Goal: Task Accomplishment & Management: Manage account settings

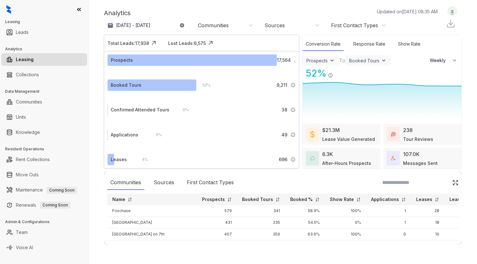
select select "******"
click at [28, 235] on link "Team" at bounding box center [22, 232] width 12 height 13
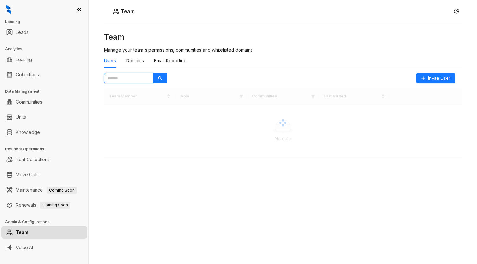
click at [137, 80] on input "text" at bounding box center [126, 78] width 36 height 7
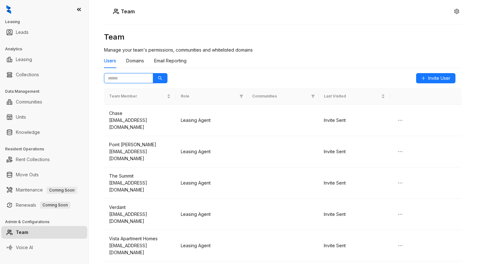
click at [134, 79] on input "text" at bounding box center [126, 78] width 36 height 7
type input "*********"
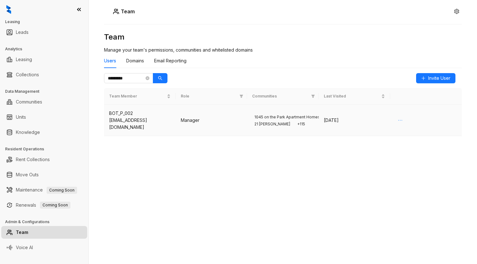
click at [401, 121] on icon "ellipsis" at bounding box center [400, 120] width 5 height 5
click at [404, 137] on li "Delete" at bounding box center [407, 133] width 22 height 10
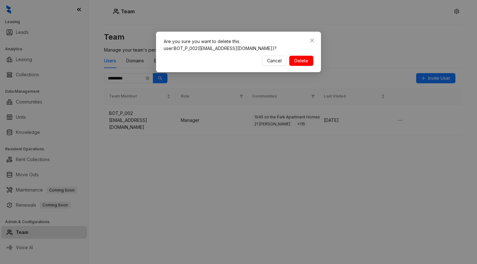
click at [296, 61] on span "Delete" at bounding box center [301, 60] width 14 height 7
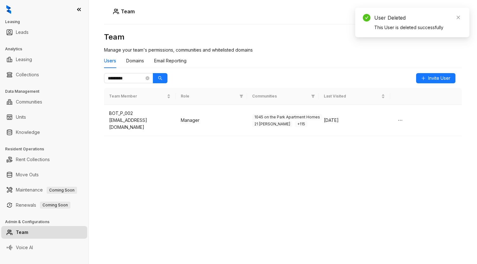
click at [245, 156] on div "Team Manage your team's permissions, communities and whitelisted domains Users …" at bounding box center [283, 119] width 358 height 174
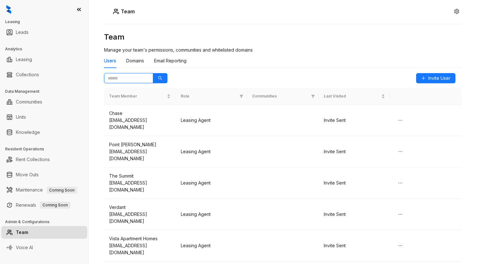
click at [127, 78] on input "text" at bounding box center [126, 78] width 36 height 7
type input "******"
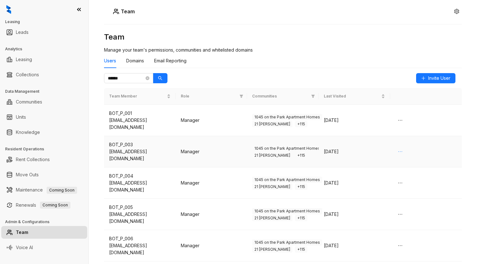
click at [398, 151] on icon "ellipsis" at bounding box center [400, 151] width 5 height 5
click at [403, 165] on span "Delete" at bounding box center [403, 164] width 14 height 7
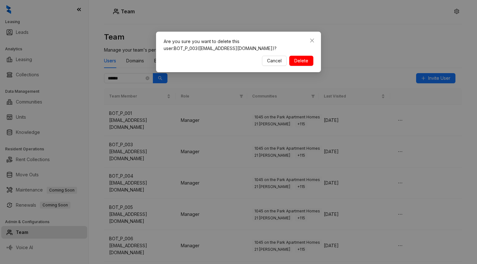
click at [307, 58] on span "Delete" at bounding box center [301, 60] width 14 height 7
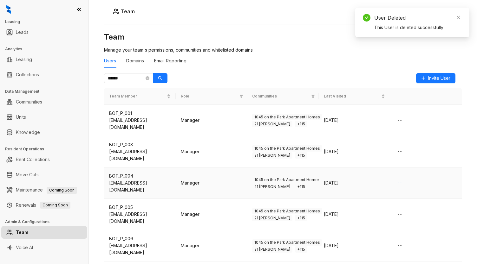
click at [395, 180] on button "button" at bounding box center [400, 183] width 10 height 10
click at [404, 194] on span "Delete" at bounding box center [403, 195] width 14 height 7
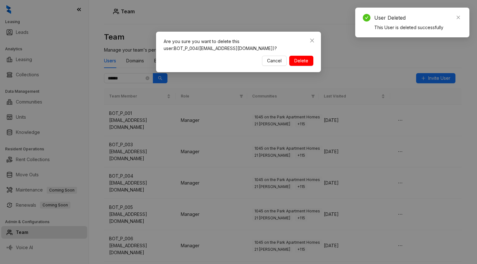
click at [310, 61] on button "Delete" at bounding box center [301, 61] width 24 height 10
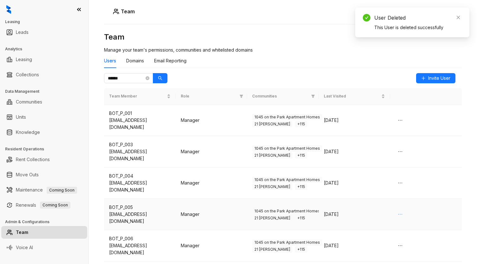
click at [398, 212] on icon "ellipsis" at bounding box center [400, 214] width 5 height 5
click at [402, 229] on span "Delete" at bounding box center [403, 227] width 14 height 7
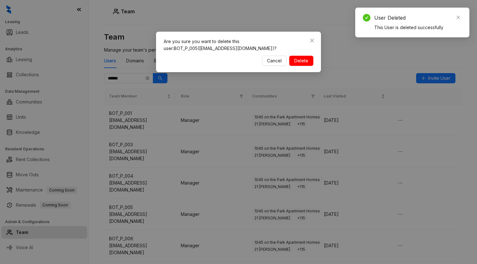
click at [294, 62] on button "Delete" at bounding box center [301, 61] width 24 height 10
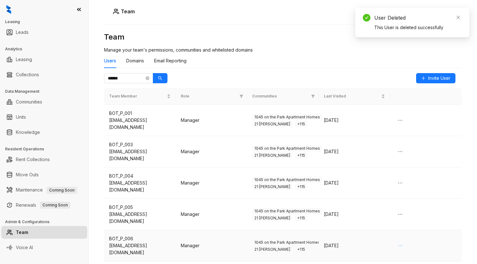
click at [398, 245] on icon "ellipsis" at bounding box center [400, 246] width 5 height 5
click at [403, 233] on span "Delete" at bounding box center [403, 232] width 14 height 7
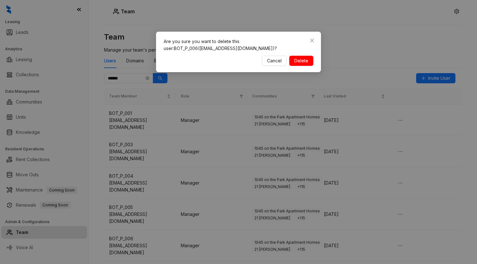
click at [301, 62] on span "Delete" at bounding box center [301, 60] width 14 height 7
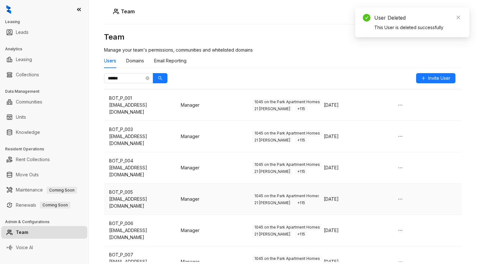
scroll to position [62, 0]
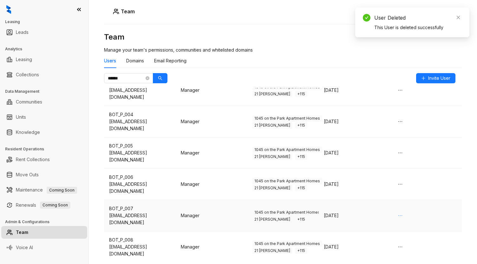
click at [399, 214] on icon "ellipsis" at bounding box center [400, 215] width 5 height 5
click at [401, 229] on span "Delete" at bounding box center [403, 227] width 14 height 7
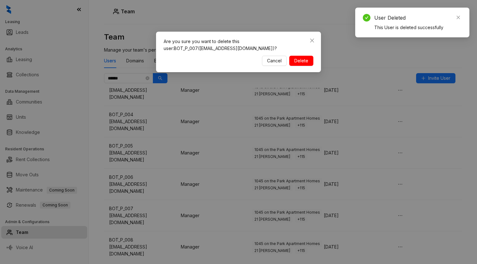
click at [307, 60] on span "Delete" at bounding box center [301, 60] width 14 height 7
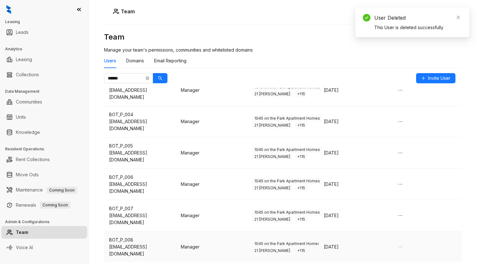
click at [398, 247] on icon "ellipsis" at bounding box center [400, 247] width 5 height 5
click at [408, 235] on span "Delete" at bounding box center [403, 233] width 14 height 7
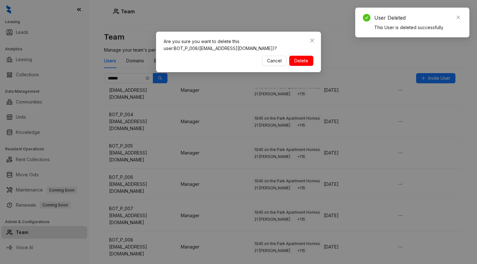
click at [306, 64] on span "Delete" at bounding box center [301, 60] width 14 height 7
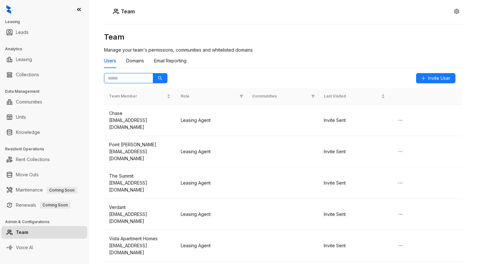
click at [115, 80] on input "text" at bounding box center [126, 78] width 36 height 7
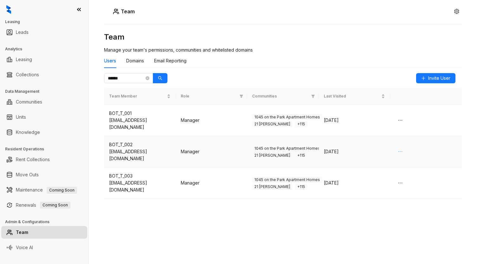
click at [405, 152] on button "button" at bounding box center [400, 152] width 10 height 10
click at [408, 165] on span "Delete" at bounding box center [407, 164] width 14 height 7
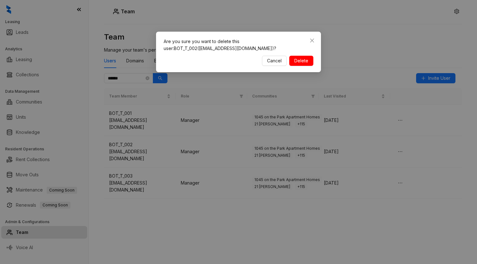
click at [306, 61] on span "Delete" at bounding box center [301, 60] width 14 height 7
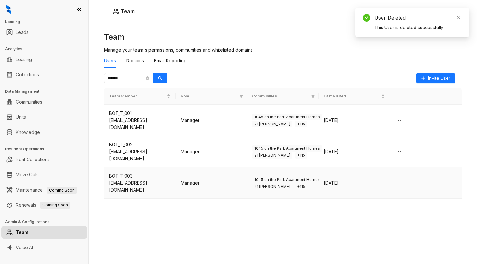
click at [401, 181] on icon "ellipsis" at bounding box center [400, 183] width 5 height 5
click at [409, 197] on span "Delete" at bounding box center [407, 195] width 14 height 7
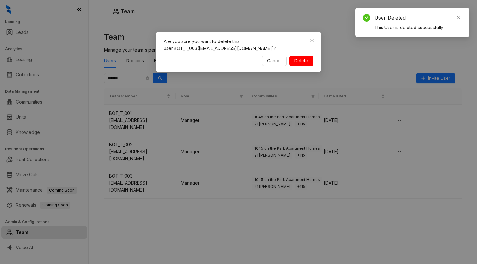
click at [310, 60] on button "Delete" at bounding box center [301, 61] width 24 height 10
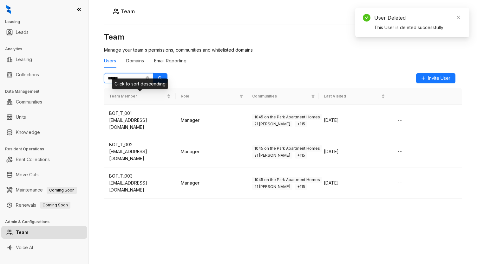
click at [131, 75] on input "******" at bounding box center [126, 78] width 36 height 7
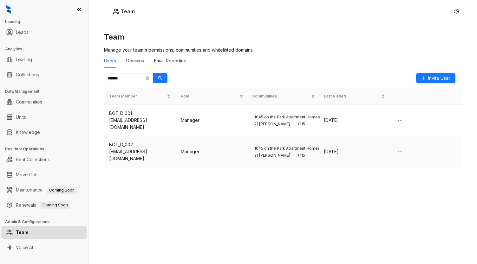
click at [401, 150] on icon "ellipsis" at bounding box center [400, 151] width 5 height 5
click at [403, 163] on span "Delete" at bounding box center [407, 164] width 14 height 7
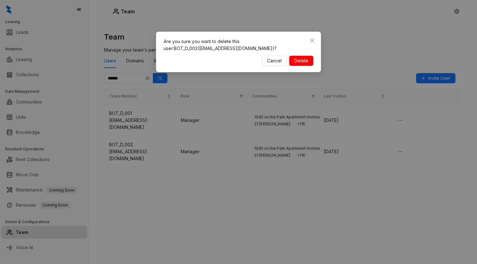
click at [294, 62] on button "Delete" at bounding box center [301, 61] width 24 height 10
click at [289, 194] on div "Are you sure you want to delete this user: BOT_D_002 ([EMAIL_ADDRESS][DOMAIN_NA…" at bounding box center [238, 132] width 477 height 264
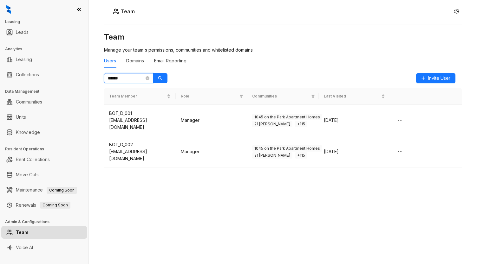
click at [130, 80] on input "******" at bounding box center [126, 78] width 36 height 7
type input "****"
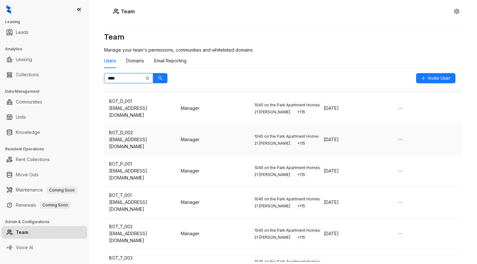
scroll to position [30, 0]
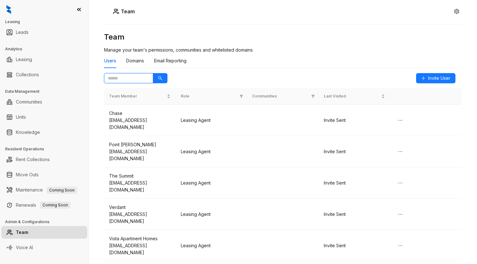
click at [114, 78] on input "text" at bounding box center [126, 78] width 36 height 7
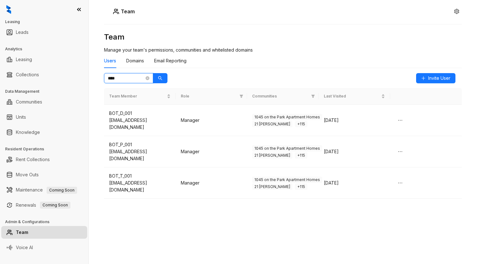
click at [125, 79] on input "****" at bounding box center [126, 78] width 36 height 7
type input "*"
click at [224, 75] on div "Team Manage your team's permissions, communities and whitelisted domains Users …" at bounding box center [283, 119] width 358 height 174
click at [157, 79] on button "button" at bounding box center [160, 78] width 15 height 10
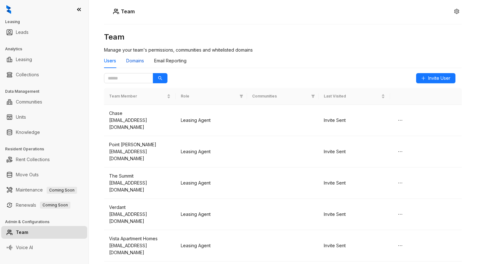
click at [140, 61] on div "Domains" at bounding box center [135, 60] width 18 height 7
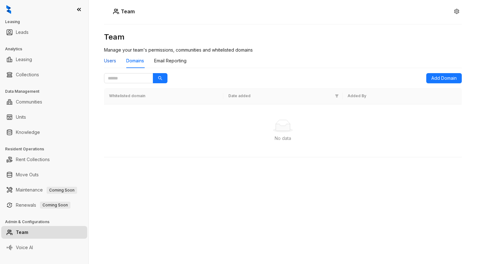
click at [110, 60] on div "Users" at bounding box center [110, 60] width 12 height 7
click at [112, 62] on div "Users" at bounding box center [110, 60] width 12 height 7
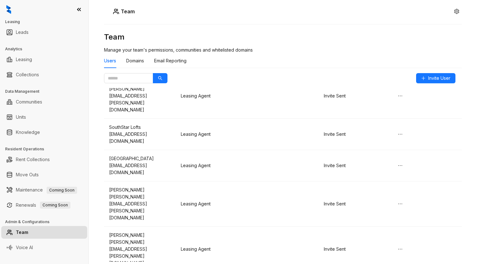
scroll to position [7800, 0]
